Goal: Task Accomplishment & Management: Manage account settings

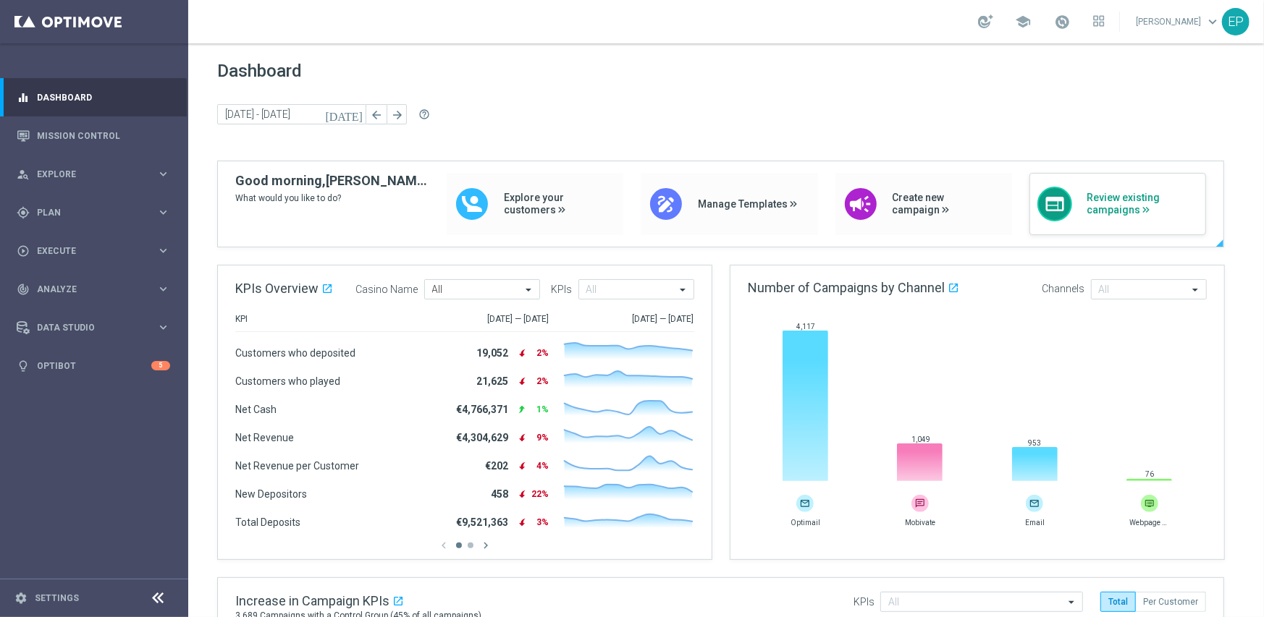
click at [1122, 204] on span "Review existing campaigns" at bounding box center [1141, 204] width 111 height 25
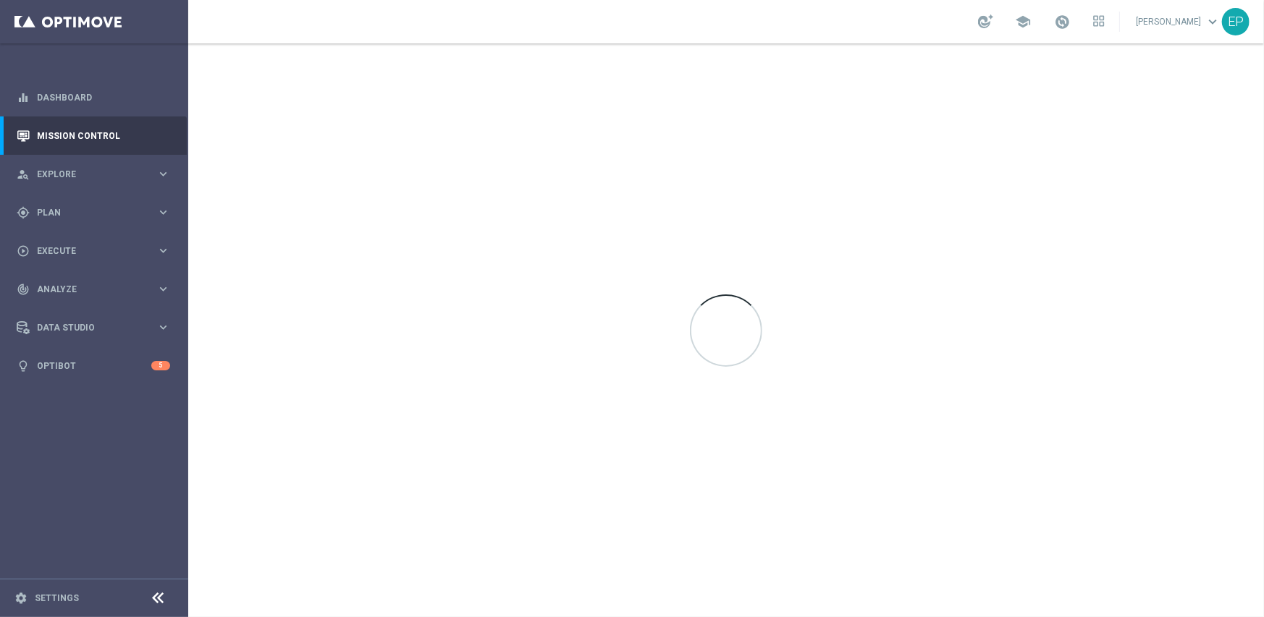
click at [151, 596] on icon at bounding box center [158, 598] width 17 height 17
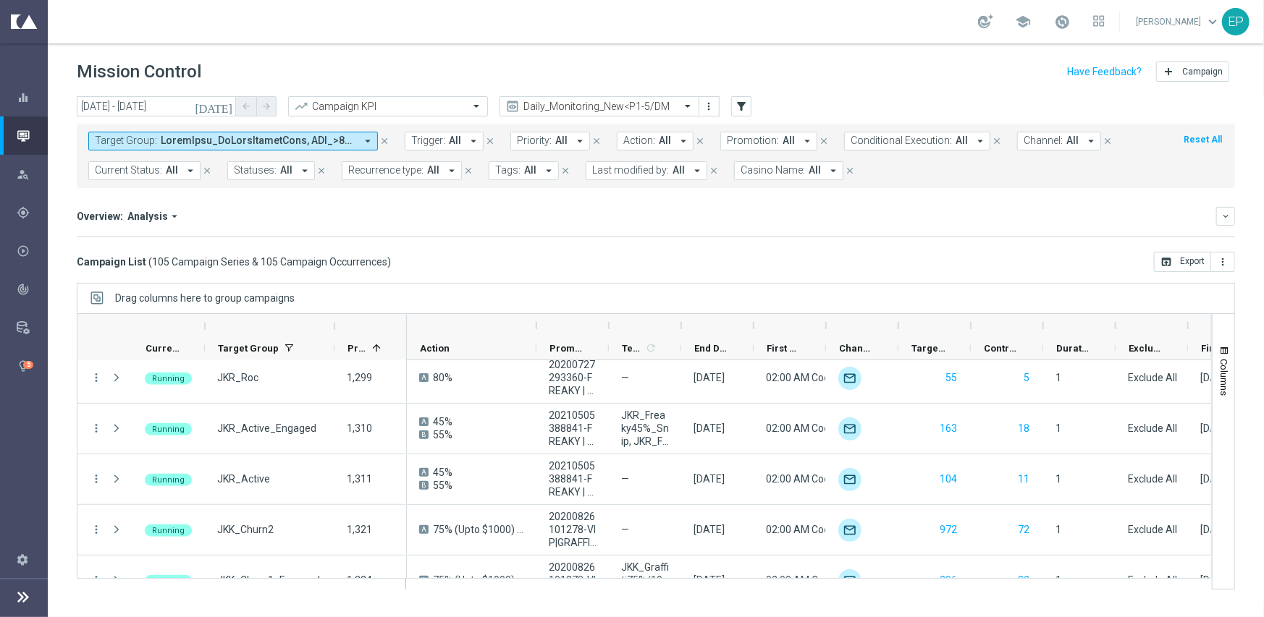
scroll to position [579, 0]
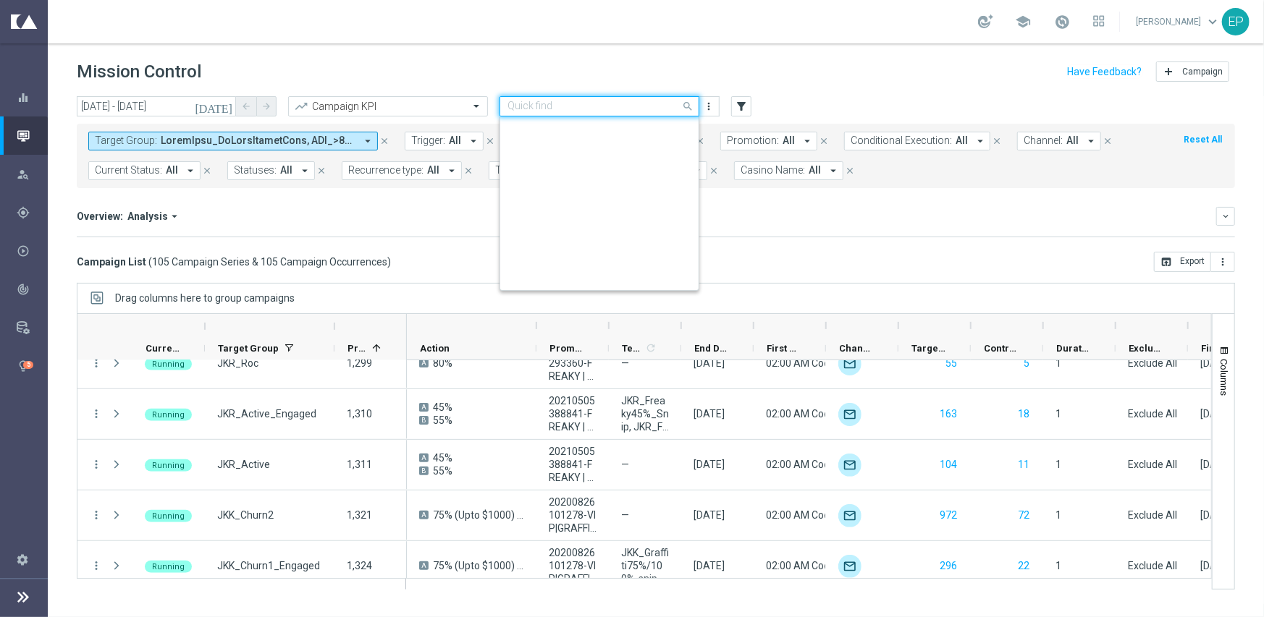
click at [613, 107] on input "text" at bounding box center [584, 107] width 155 height 12
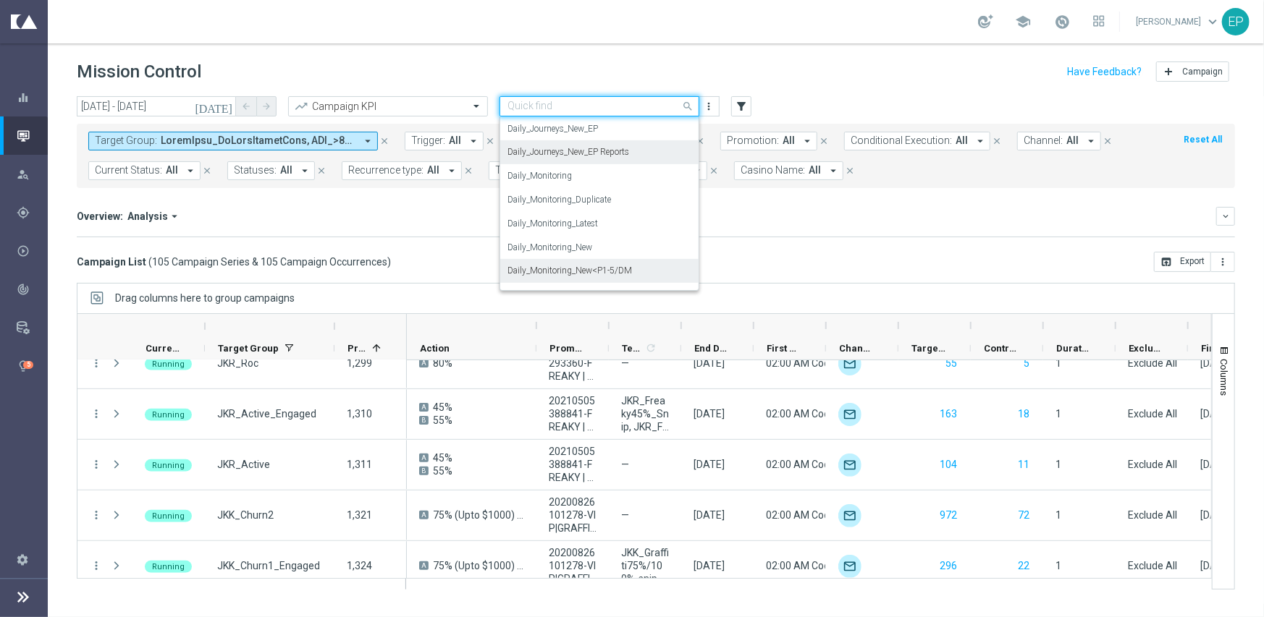
scroll to position [380, 0]
click at [615, 179] on div "Daily_Journeys_New" at bounding box center [599, 177] width 184 height 24
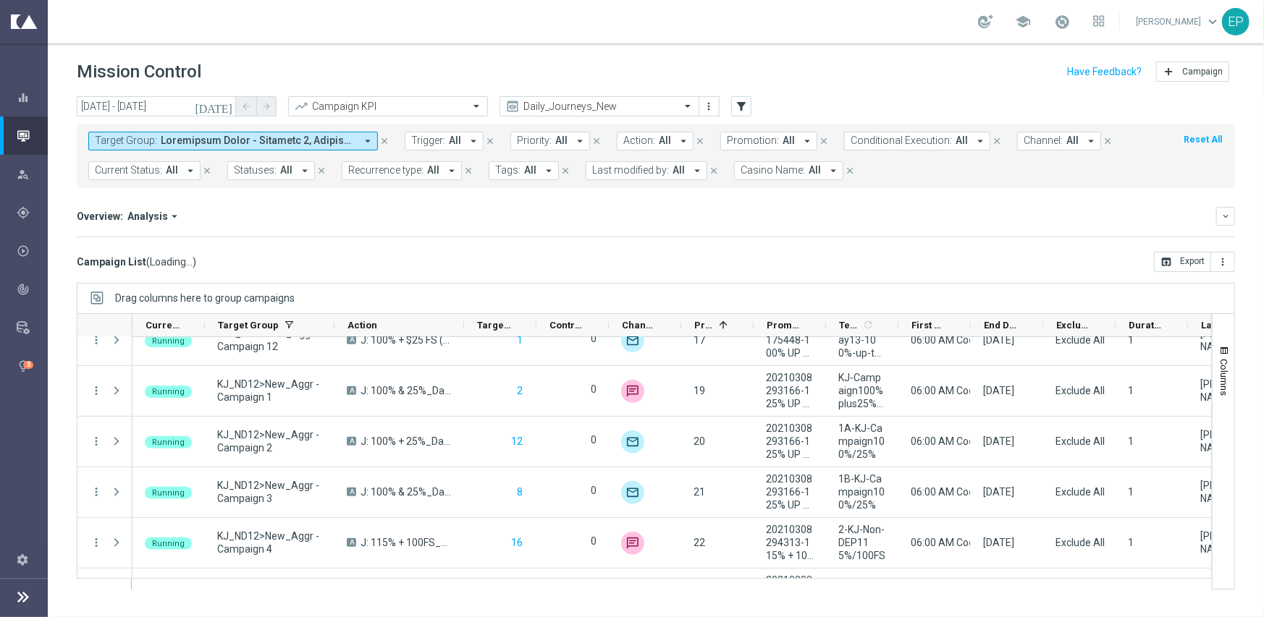
click at [148, 169] on span "Current Status:" at bounding box center [128, 170] width 67 height 12
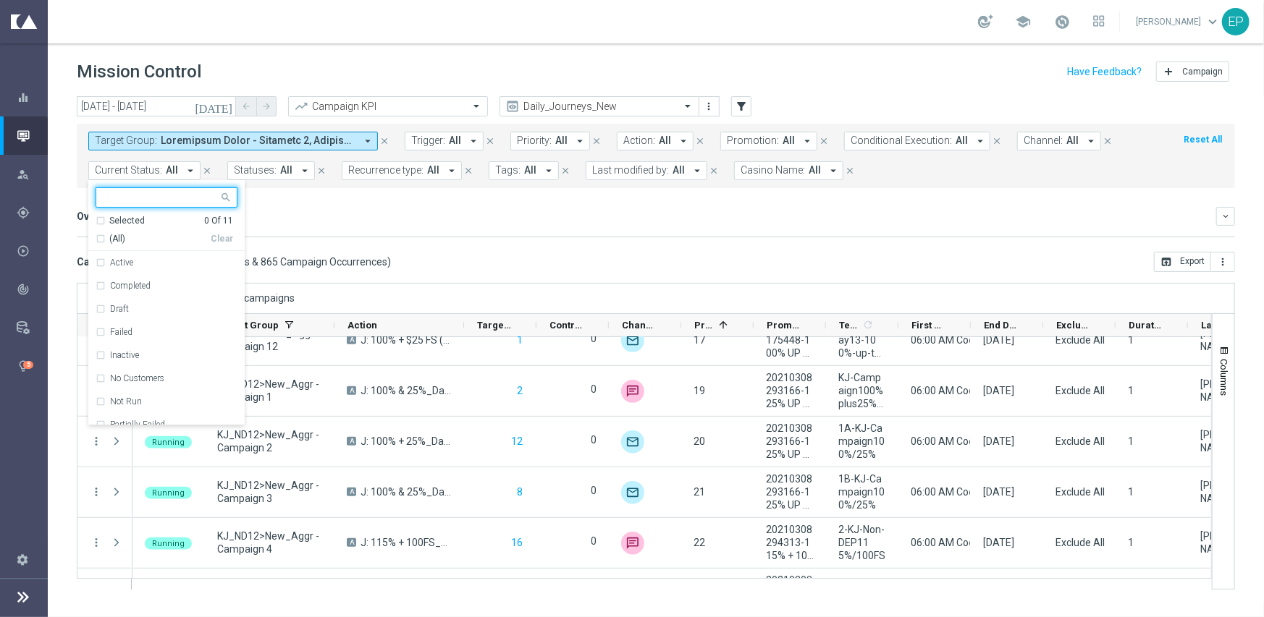
click at [103, 233] on div "(All)" at bounding box center [153, 239] width 115 height 12
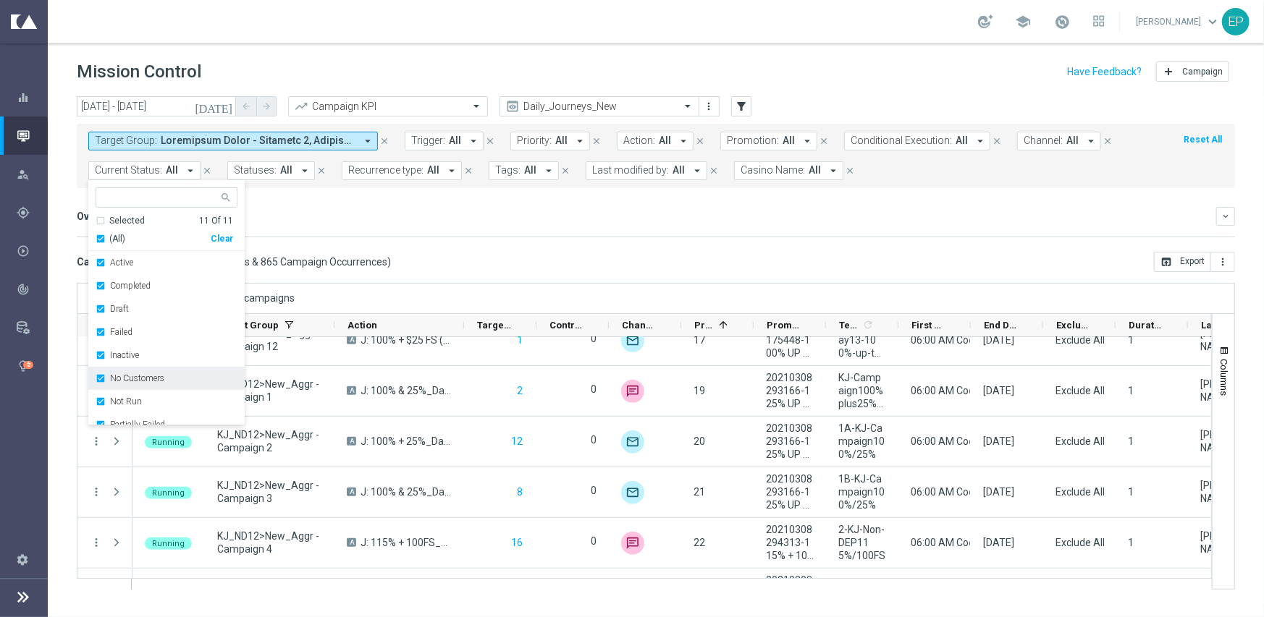
click at [134, 385] on div "No Customers" at bounding box center [167, 378] width 142 height 23
click at [140, 394] on label "Running" at bounding box center [126, 398] width 33 height 9
click at [499, 271] on div "Campaign List ( 865 Campaign Series & 865 Campaign Occurrences ) open_in_browse…" at bounding box center [656, 262] width 1158 height 20
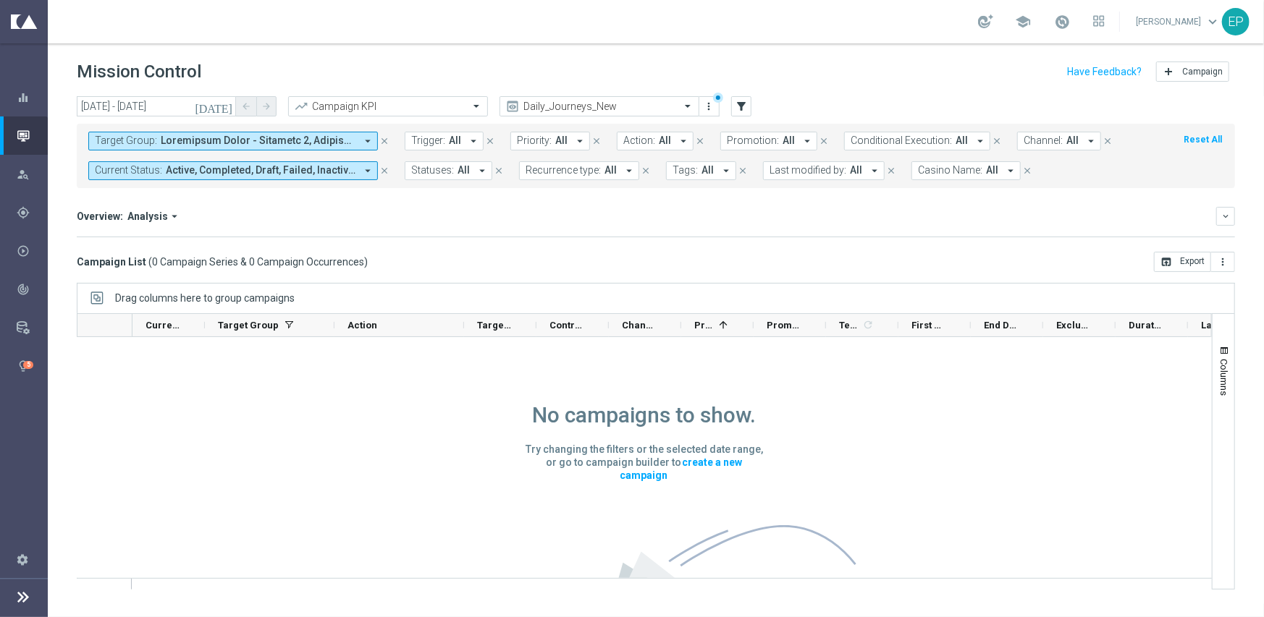
scroll to position [0, 0]
